Goal: Task Accomplishment & Management: Manage account settings

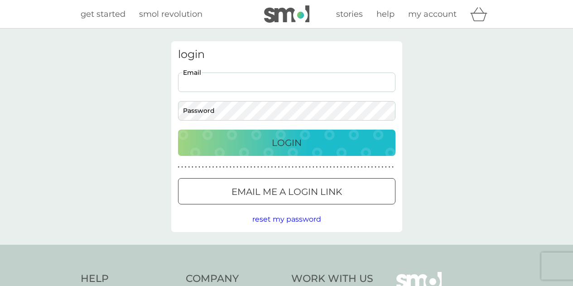
click at [195, 73] on input "Email" at bounding box center [286, 81] width 217 height 19
click at [212, 84] on input "Email" at bounding box center [286, 81] width 217 height 19
type input "lauraw"
click at [298, 192] on div at bounding box center [286, 192] width 33 height 10
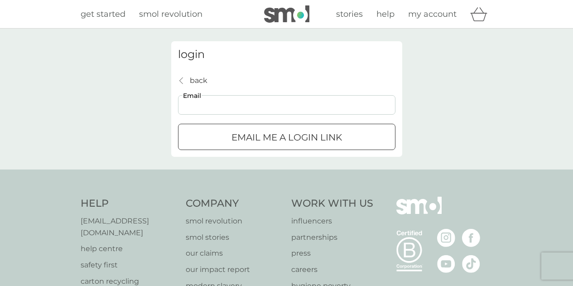
click at [238, 100] on input "Email" at bounding box center [286, 104] width 217 height 19
type input "[EMAIL_ADDRESS][DOMAIN_NAME]"
click at [288, 135] on div "submit" at bounding box center [287, 137] width 4 height 4
click at [254, 108] on input "Email" at bounding box center [286, 104] width 217 height 19
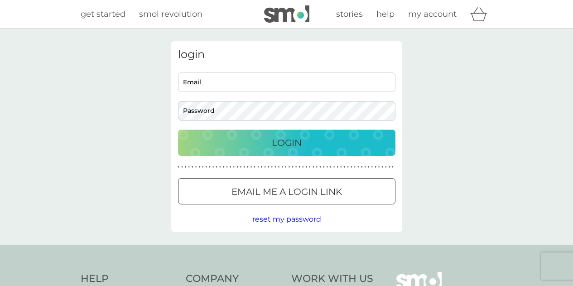
click at [273, 183] on button "Email me a login link" at bounding box center [286, 191] width 217 height 26
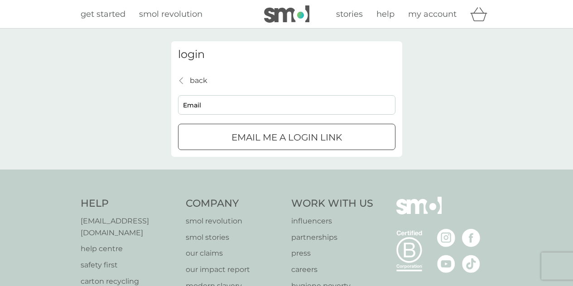
click at [239, 108] on input "Email" at bounding box center [286, 104] width 217 height 19
type input "[EMAIL_ADDRESS][DOMAIN_NAME]"
click at [266, 141] on p "Email me a login link" at bounding box center [286, 137] width 111 height 14
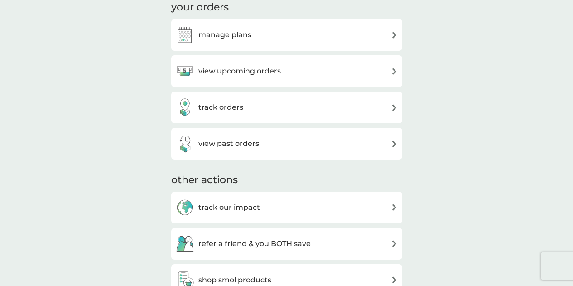
scroll to position [181, 0]
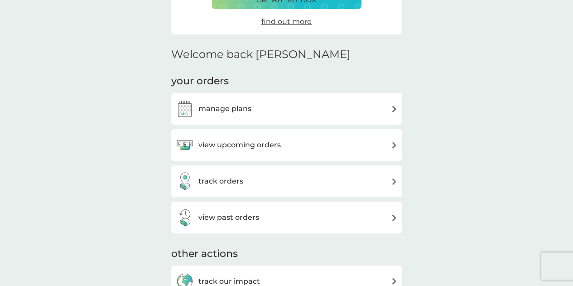
click at [242, 112] on h3 "manage plans" at bounding box center [224, 109] width 53 height 12
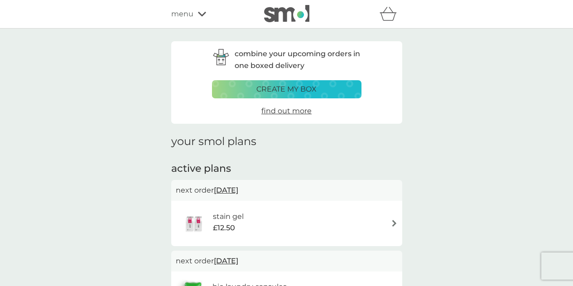
scroll to position [136, 0]
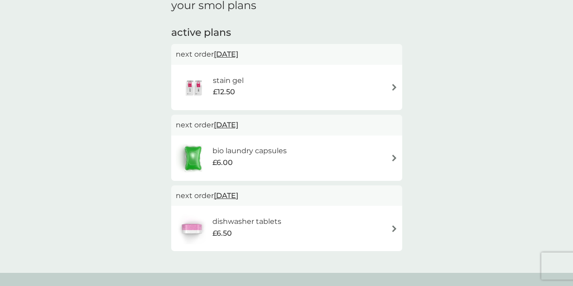
click at [385, 82] on div "stain gel £12.50" at bounding box center [287, 88] width 222 height 32
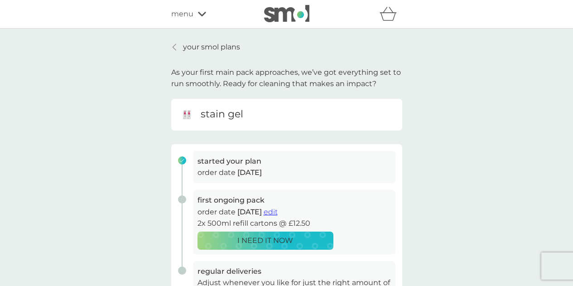
click at [278, 209] on span "edit" at bounding box center [271, 211] width 14 height 9
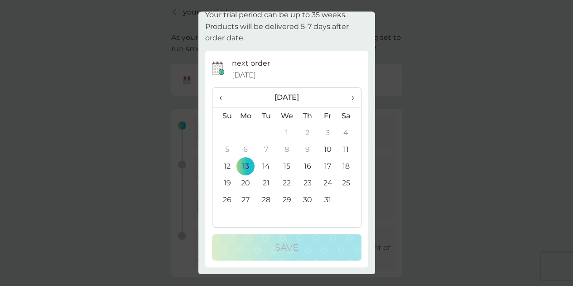
scroll to position [45, 0]
click at [345, 101] on span "›" at bounding box center [349, 97] width 9 height 19
click at [244, 197] on td "24" at bounding box center [246, 200] width 21 height 17
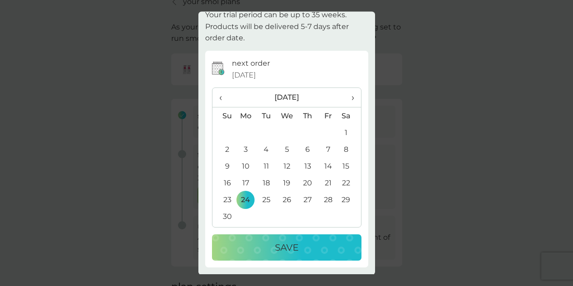
click at [257, 247] on div "Save" at bounding box center [286, 247] width 131 height 14
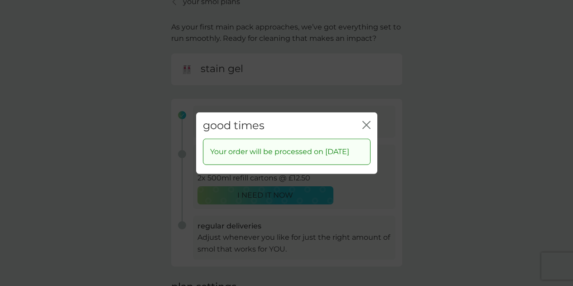
click at [364, 120] on icon "close" at bounding box center [366, 124] width 8 height 8
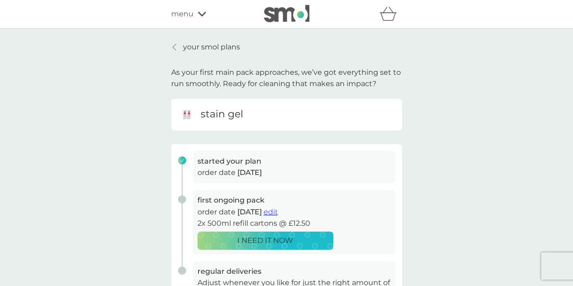
click at [196, 48] on p "your smol plans" at bounding box center [211, 47] width 57 height 12
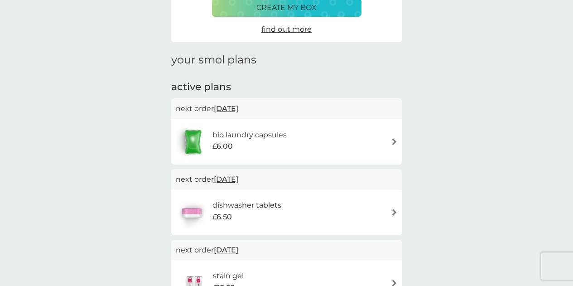
scroll to position [136, 0]
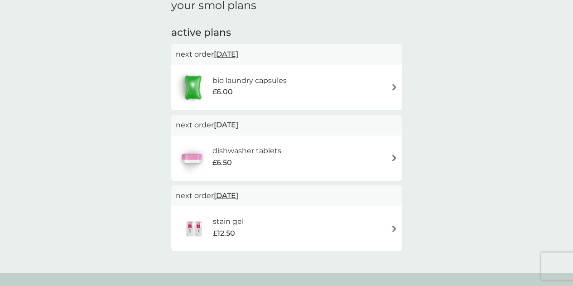
click at [245, 91] on div "£6.00" at bounding box center [249, 92] width 74 height 12
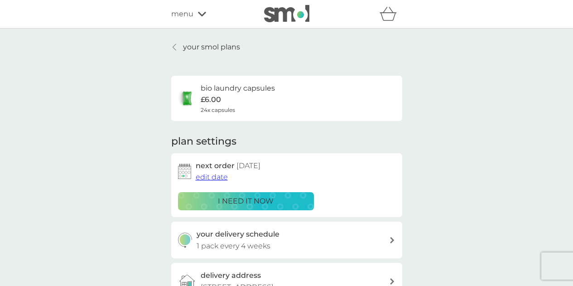
click at [178, 42] on link "your smol plans" at bounding box center [205, 47] width 69 height 12
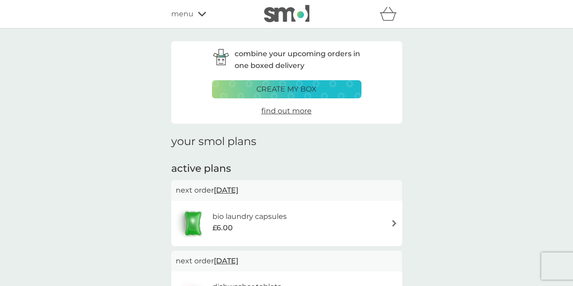
click at [233, 187] on span "26 Oct 2025" at bounding box center [226, 190] width 24 height 18
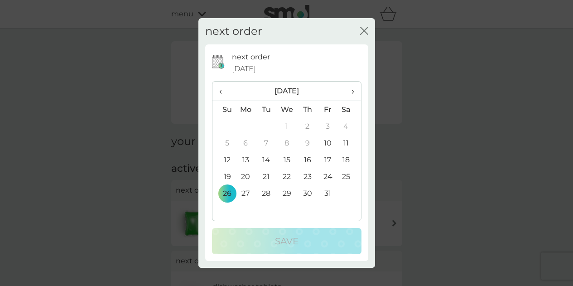
click at [327, 191] on td "31" at bounding box center [327, 193] width 20 height 17
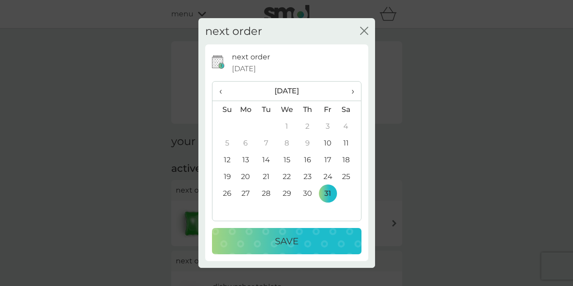
click at [298, 239] on div "Save" at bounding box center [286, 241] width 131 height 14
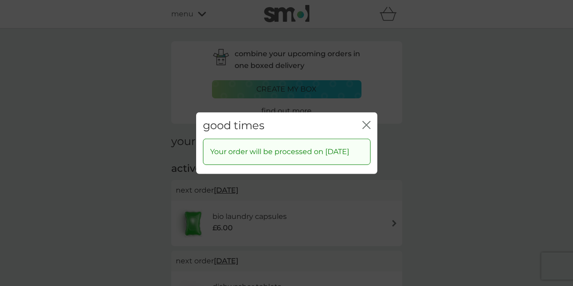
click at [362, 121] on div "good times close" at bounding box center [286, 125] width 181 height 27
click at [363, 121] on icon "close" at bounding box center [366, 124] width 8 height 8
